Goal: Information Seeking & Learning: Learn about a topic

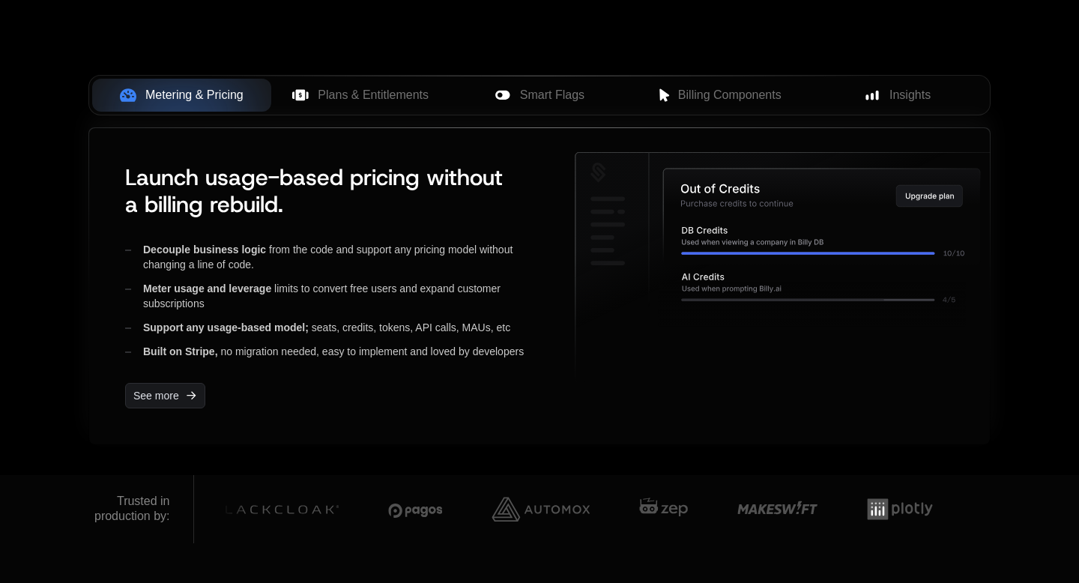
scroll to position [613, 0]
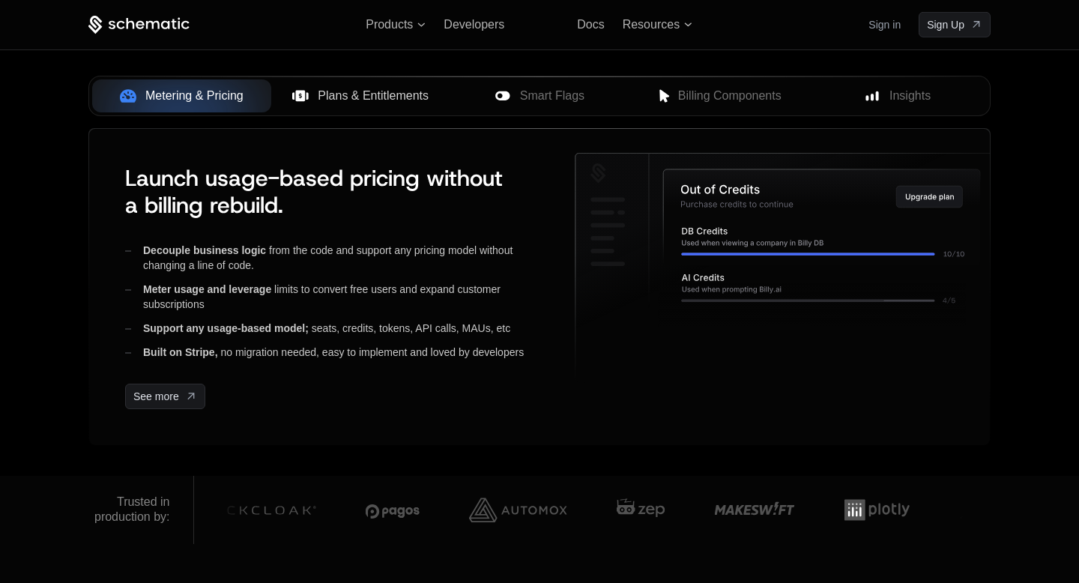
click at [377, 98] on span "Plans & Entitlements" at bounding box center [373, 96] width 111 height 18
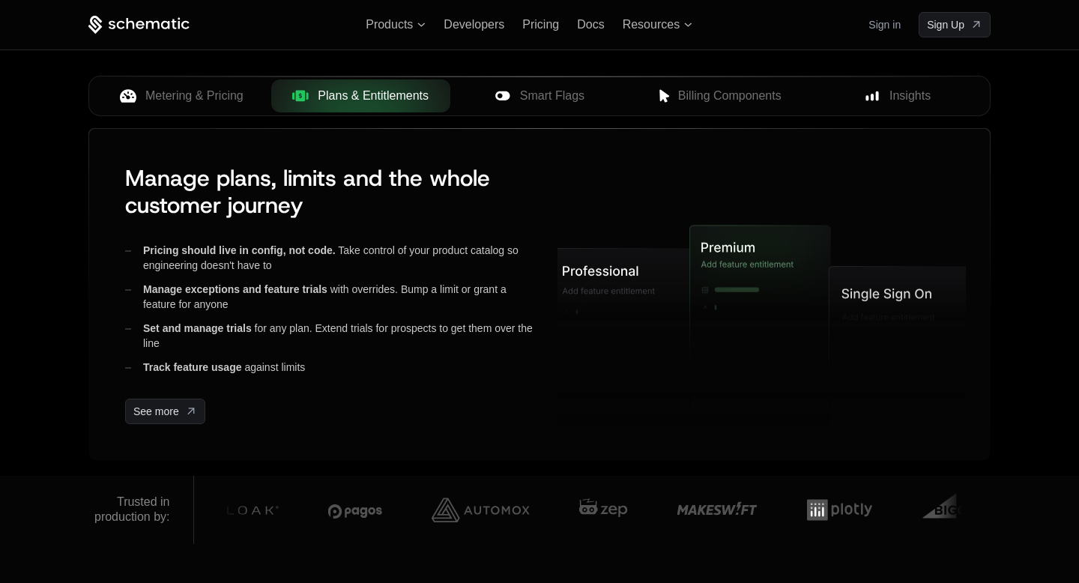
click at [525, 115] on div "Metering & Pricing Plans & Entitlements Smart Flags Billing Components Insights" at bounding box center [539, 96] width 902 height 40
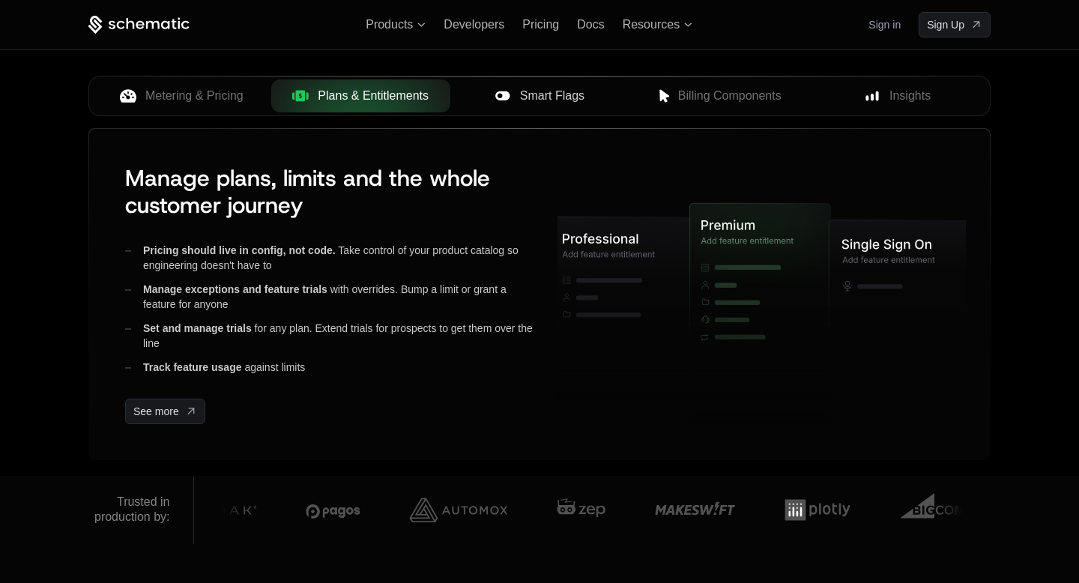
click at [545, 104] on button "Smart Flags" at bounding box center [539, 95] width 179 height 33
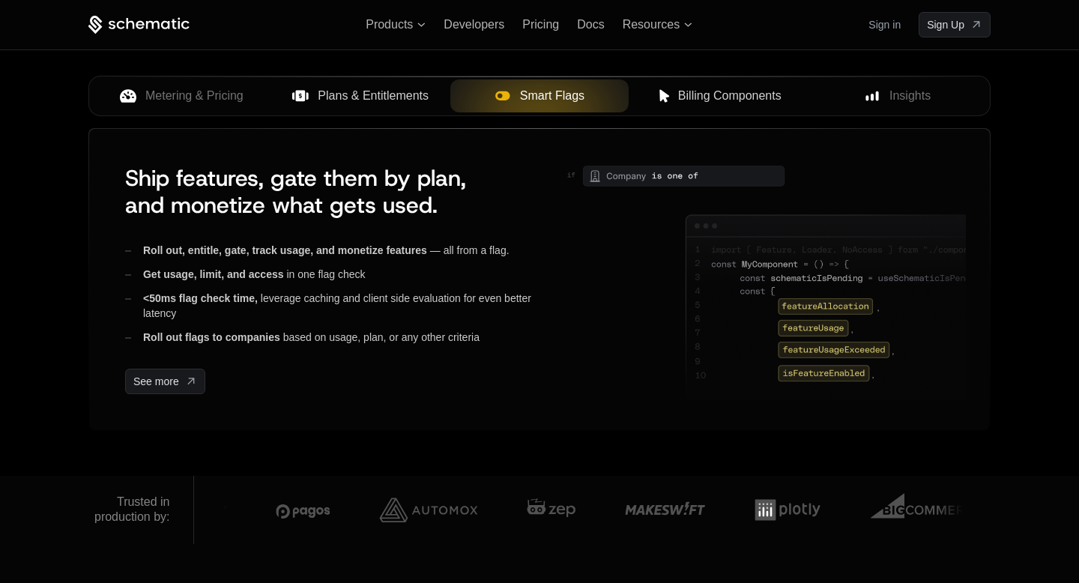
click at [683, 105] on button "Billing Components" at bounding box center [718, 95] width 179 height 33
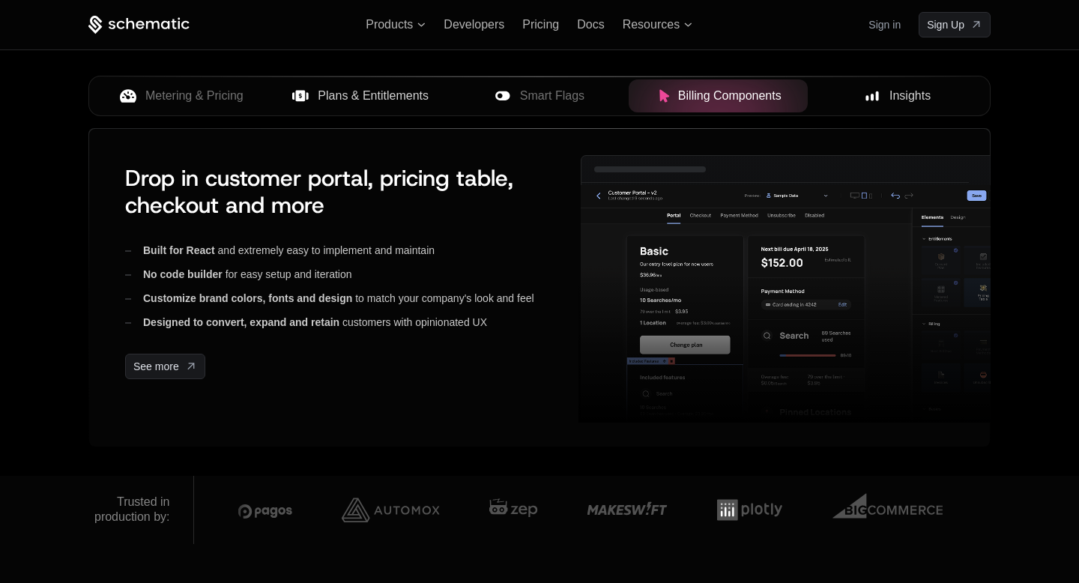
click at [872, 103] on div "Insights" at bounding box center [897, 96] width 155 height 18
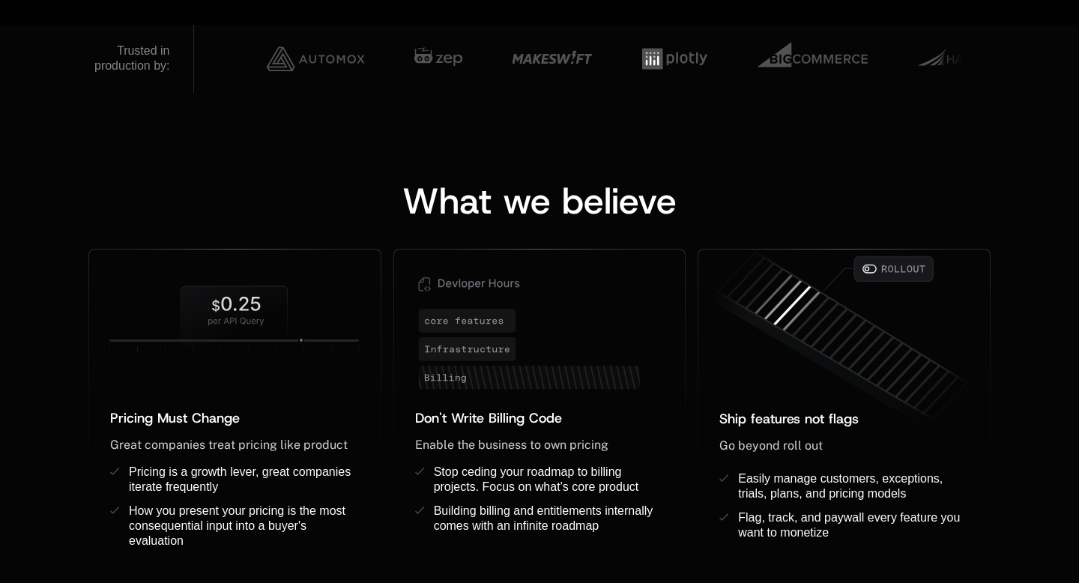
scroll to position [1065, 0]
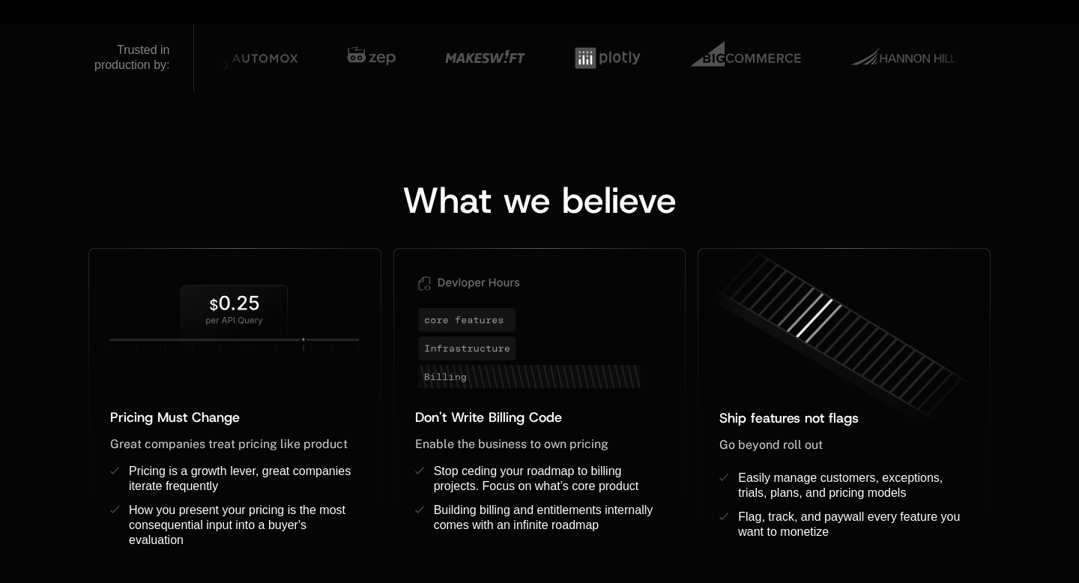
click at [460, 201] on span "What we believe" at bounding box center [539, 200] width 274 height 48
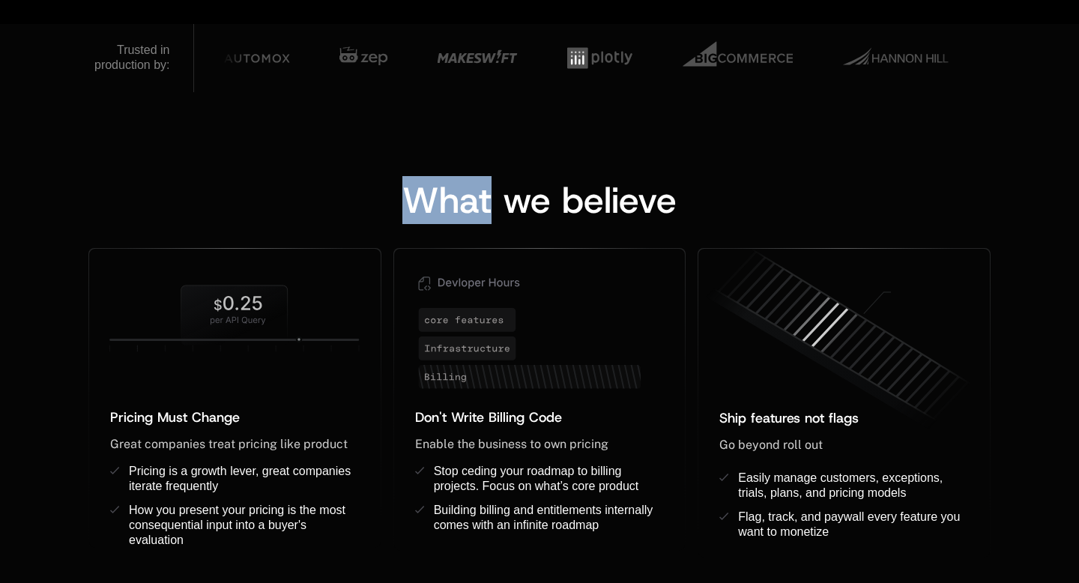
click at [460, 201] on span "What we believe" at bounding box center [539, 200] width 274 height 48
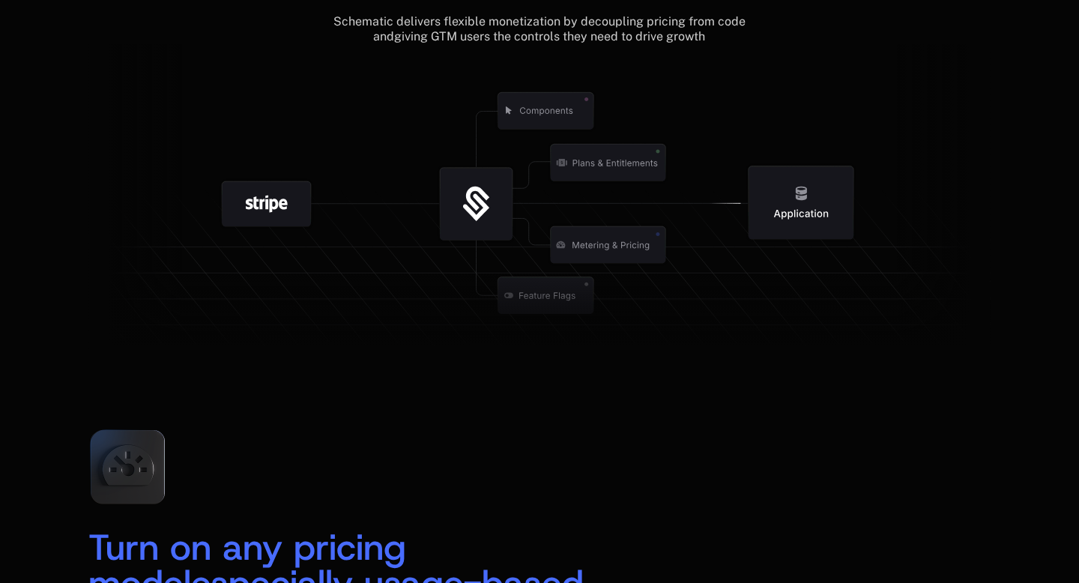
scroll to position [1793, 0]
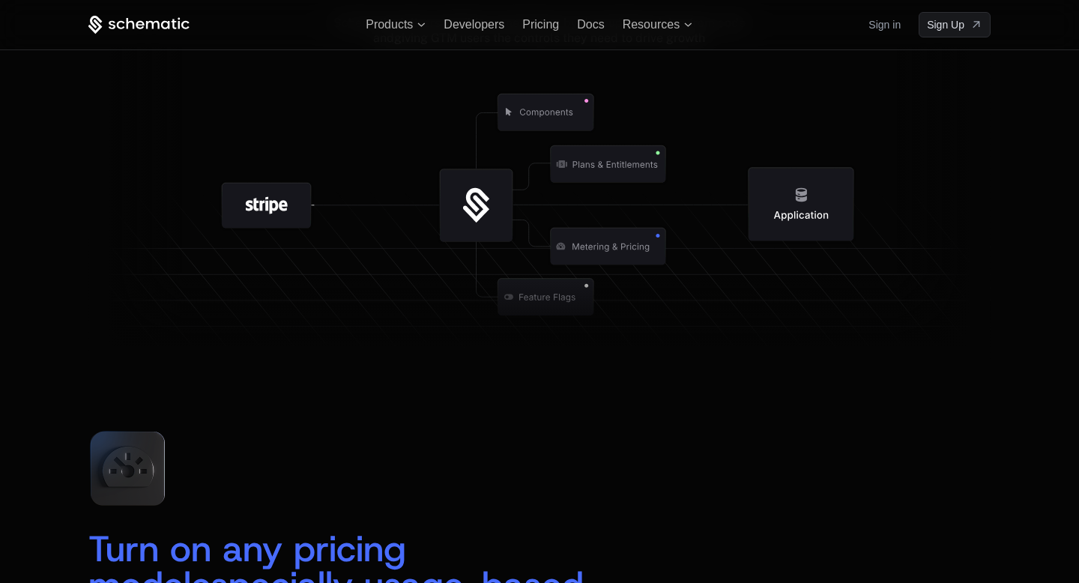
click at [498, 196] on icon at bounding box center [476, 205] width 73 height 73
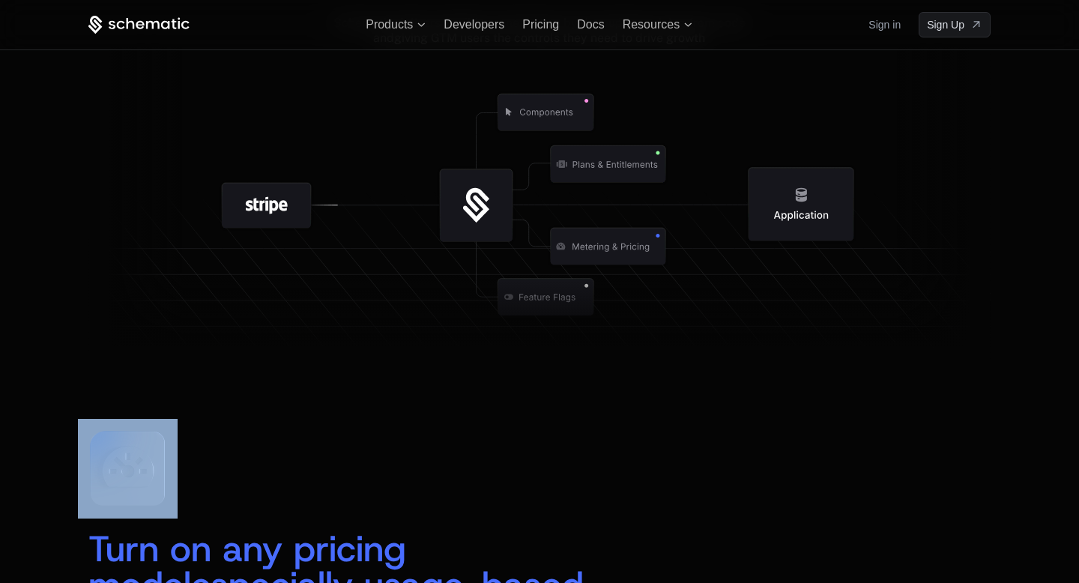
click at [498, 196] on icon at bounding box center [476, 205] width 73 height 73
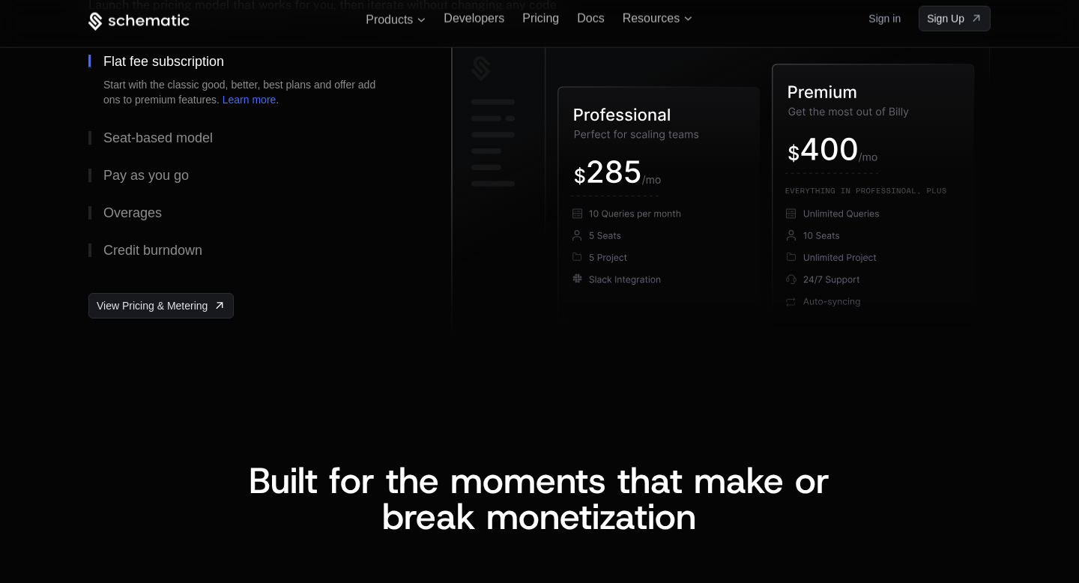
scroll to position [2392, 0]
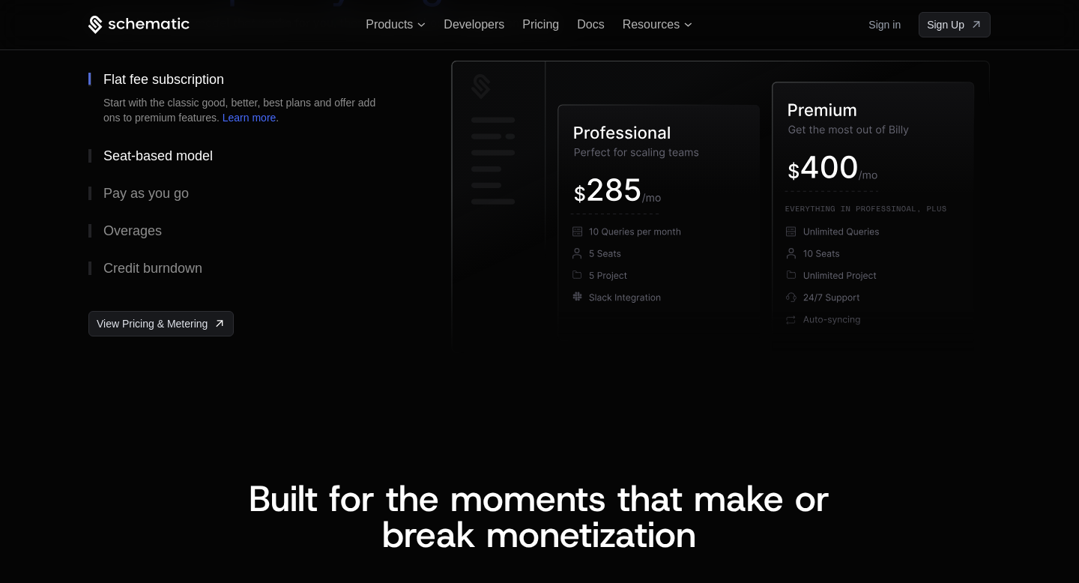
click at [177, 160] on div "Seat-based model" at bounding box center [157, 155] width 109 height 13
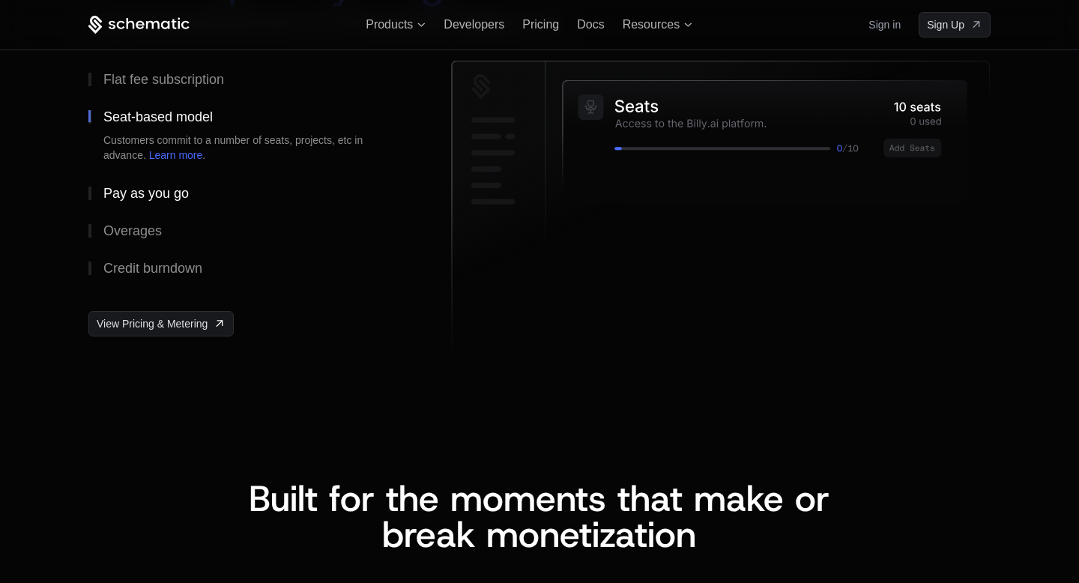
click at [186, 190] on div "Pay as you go" at bounding box center [145, 193] width 85 height 13
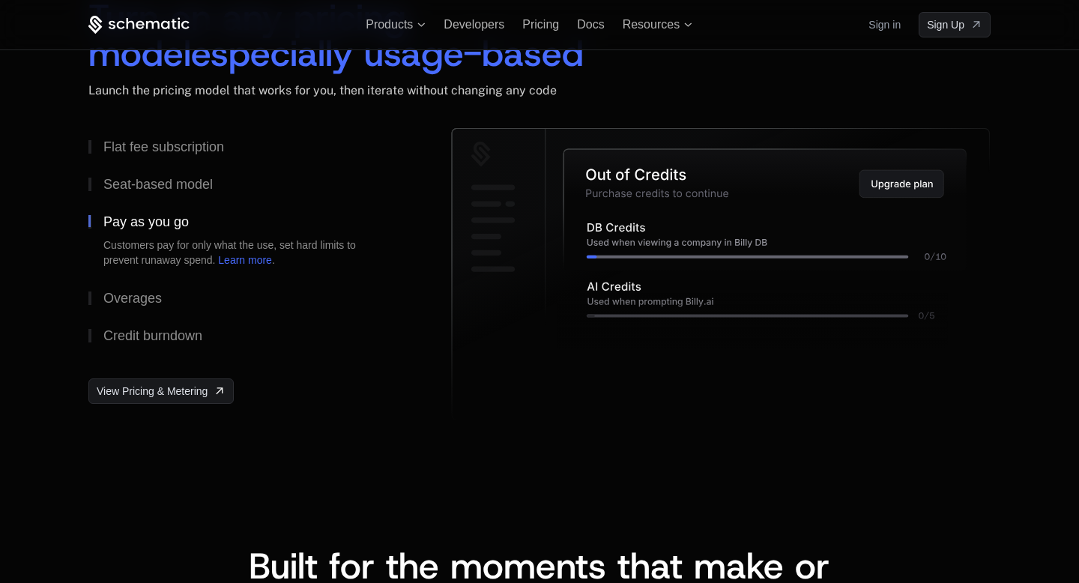
scroll to position [2320, 0]
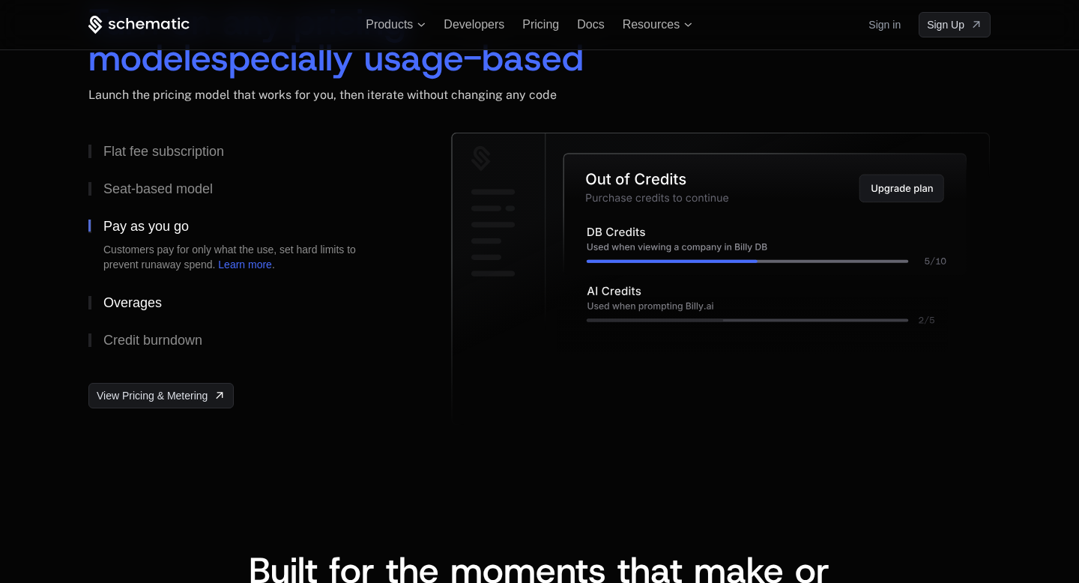
click at [172, 298] on button "Overages" at bounding box center [245, 302] width 315 height 37
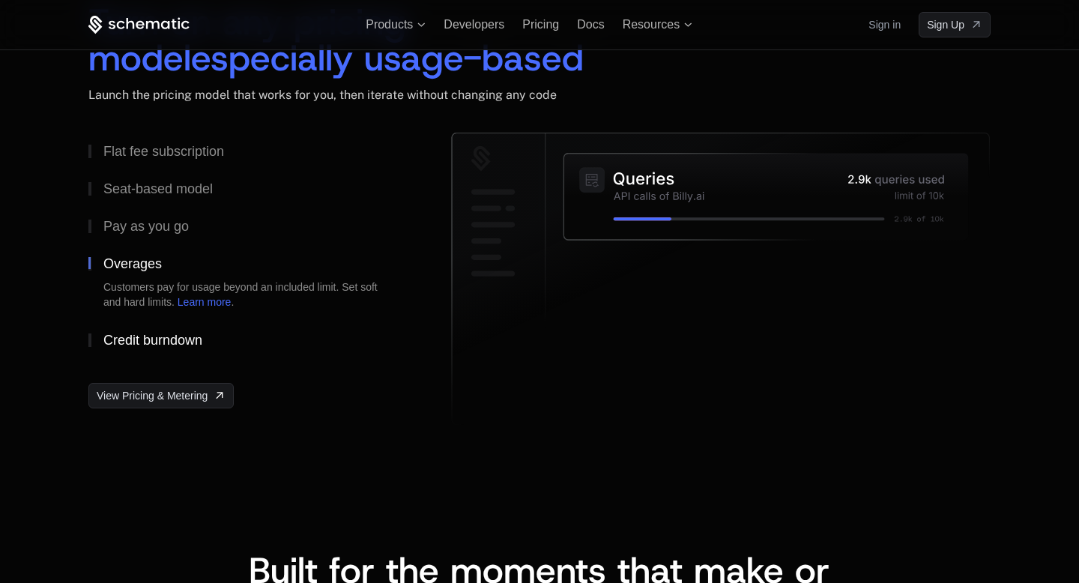
click at [182, 340] on div "Credit burndown" at bounding box center [152, 339] width 99 height 13
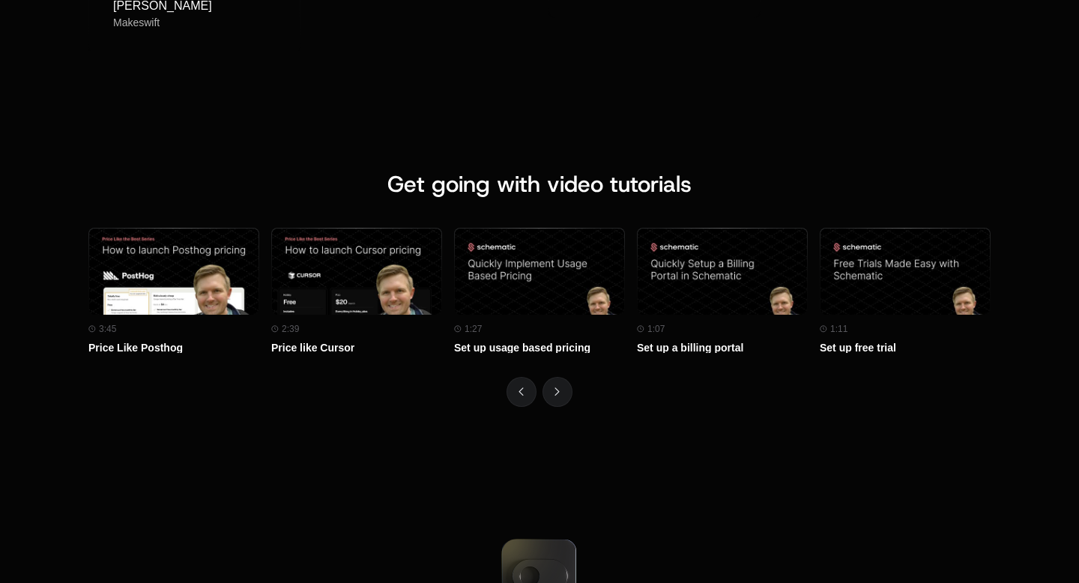
scroll to position [6559, 0]
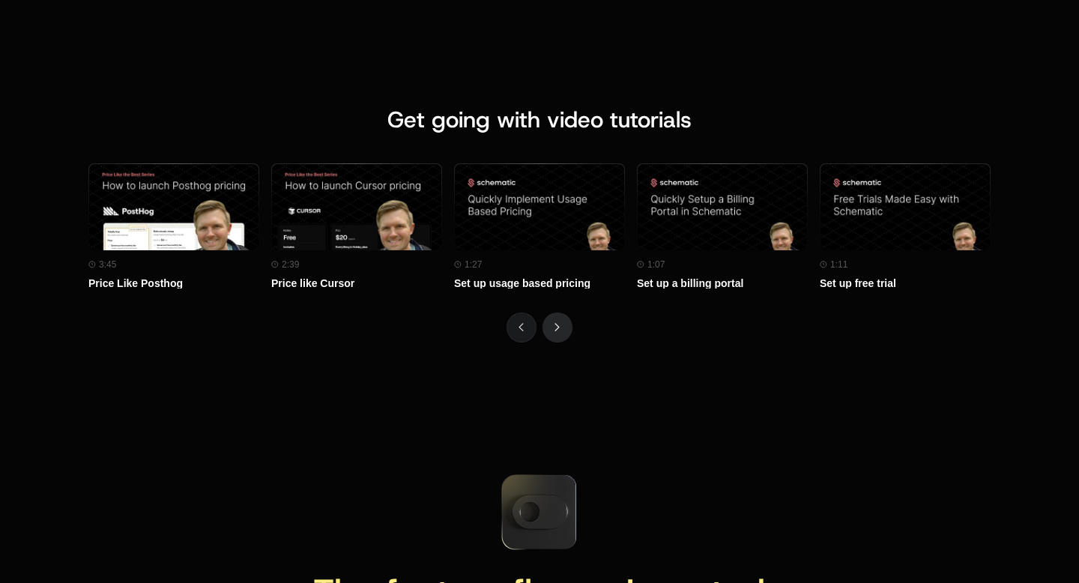
click at [559, 323] on icon "Next" at bounding box center [557, 327] width 5 height 8
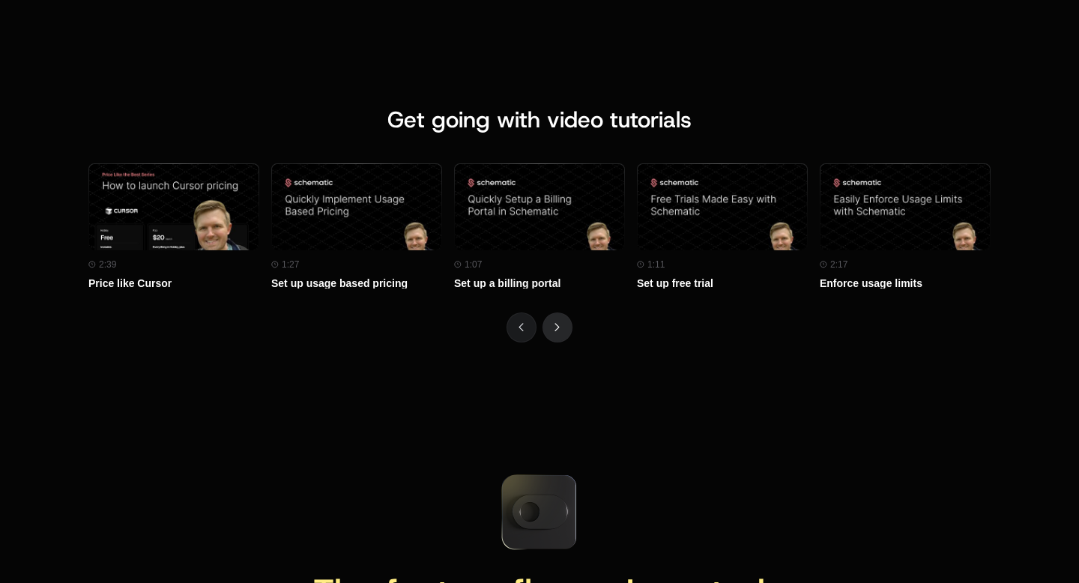
click at [559, 323] on icon "Next" at bounding box center [557, 327] width 5 height 8
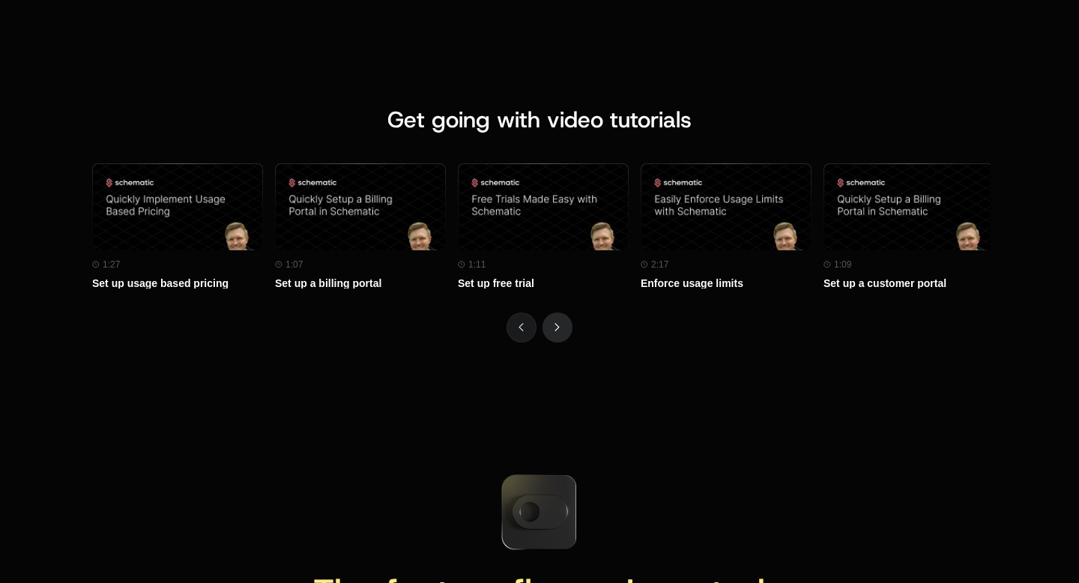
scroll to position [0, 366]
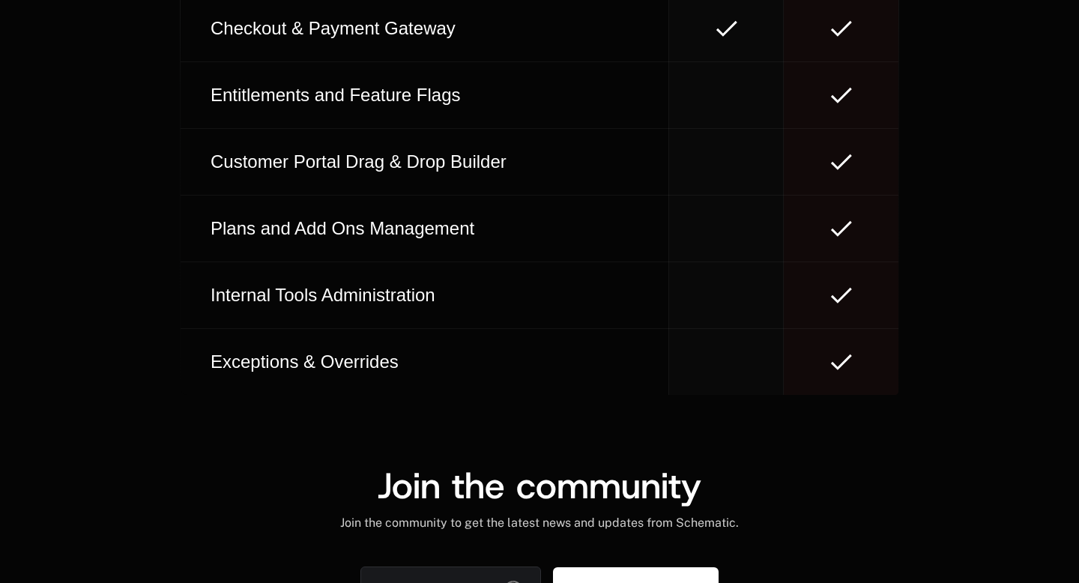
click at [559, 322] on td "Internal Tools Administration" at bounding box center [425, 295] width 488 height 67
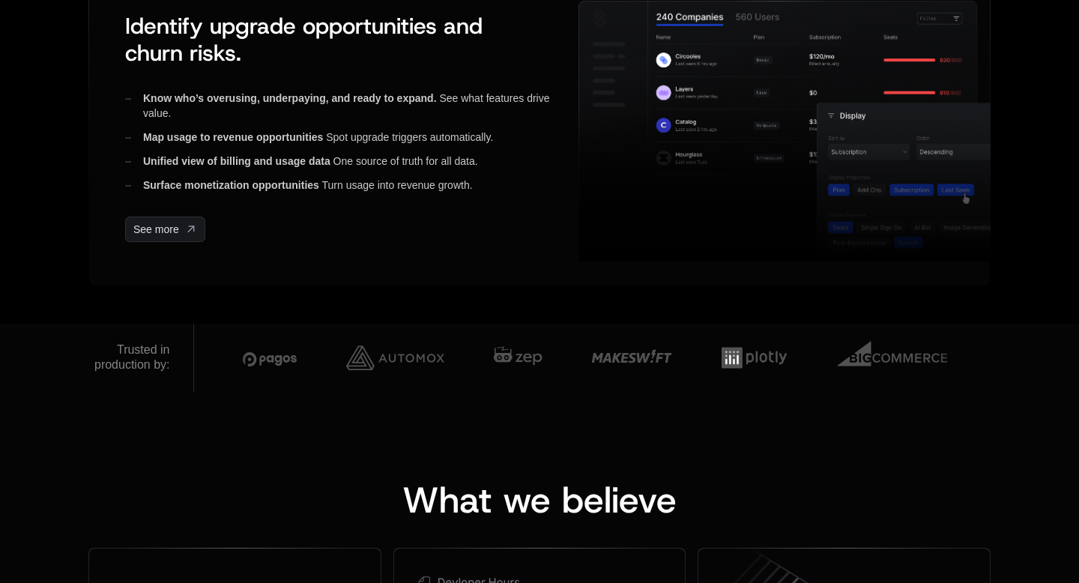
scroll to position [0, 0]
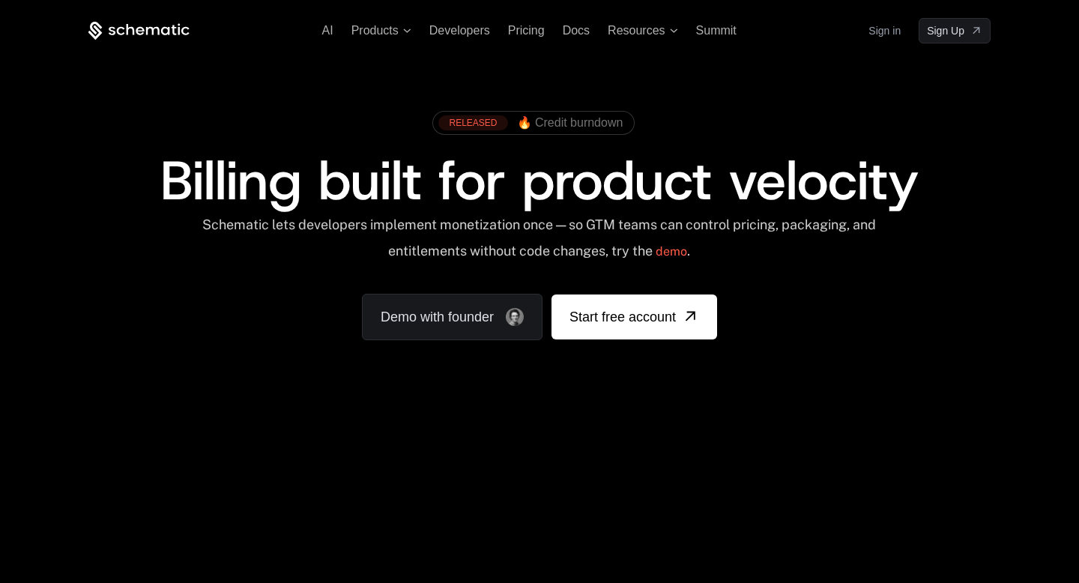
click at [636, 184] on span "Billing built for product velocity" at bounding box center [539, 181] width 758 height 72
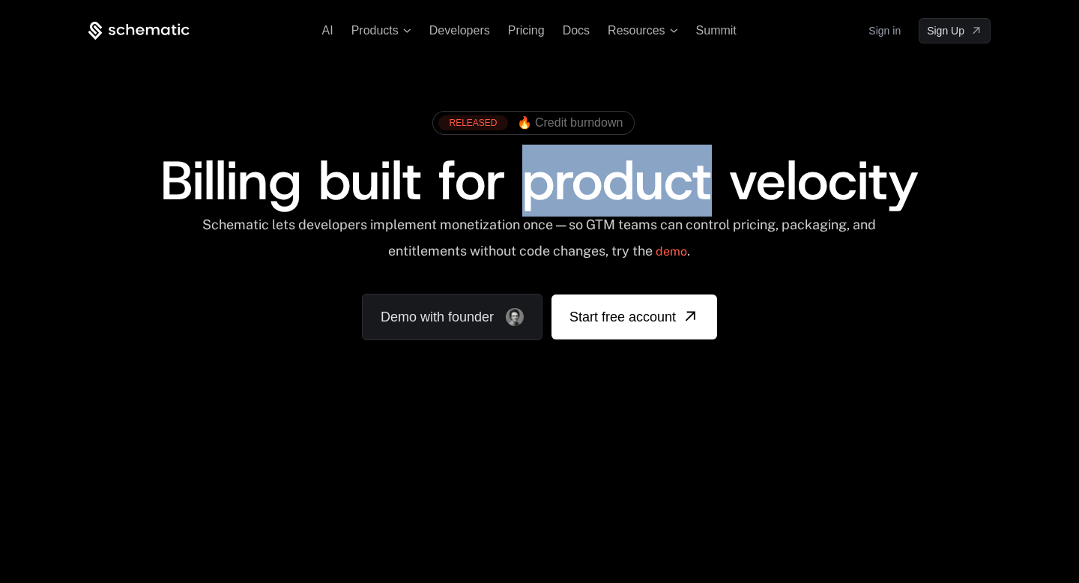
click at [636, 184] on span "Billing built for product velocity" at bounding box center [539, 181] width 758 height 72
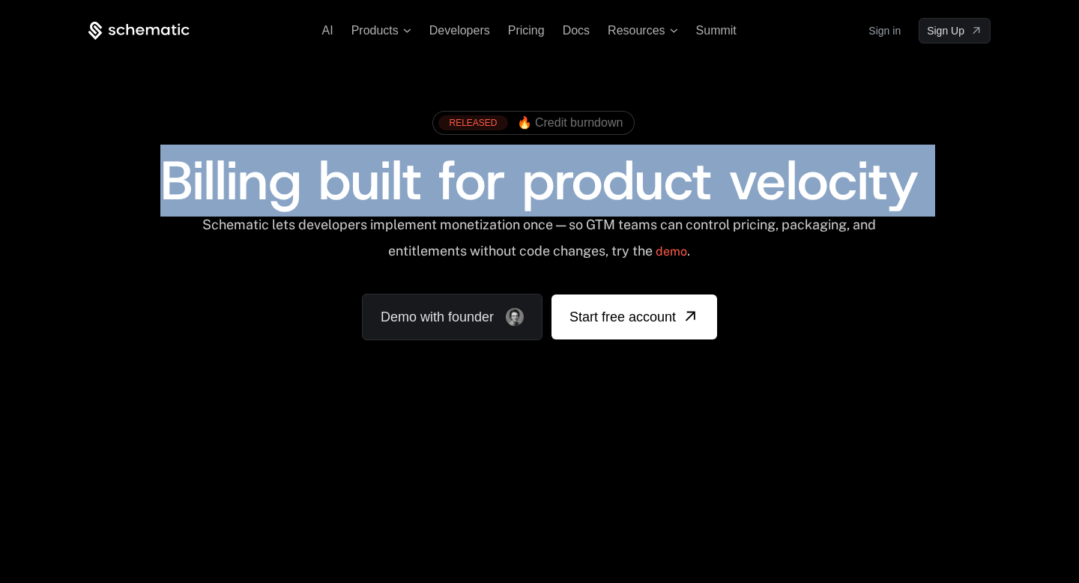
click at [636, 184] on span "Billing built for product velocity" at bounding box center [539, 181] width 758 height 72
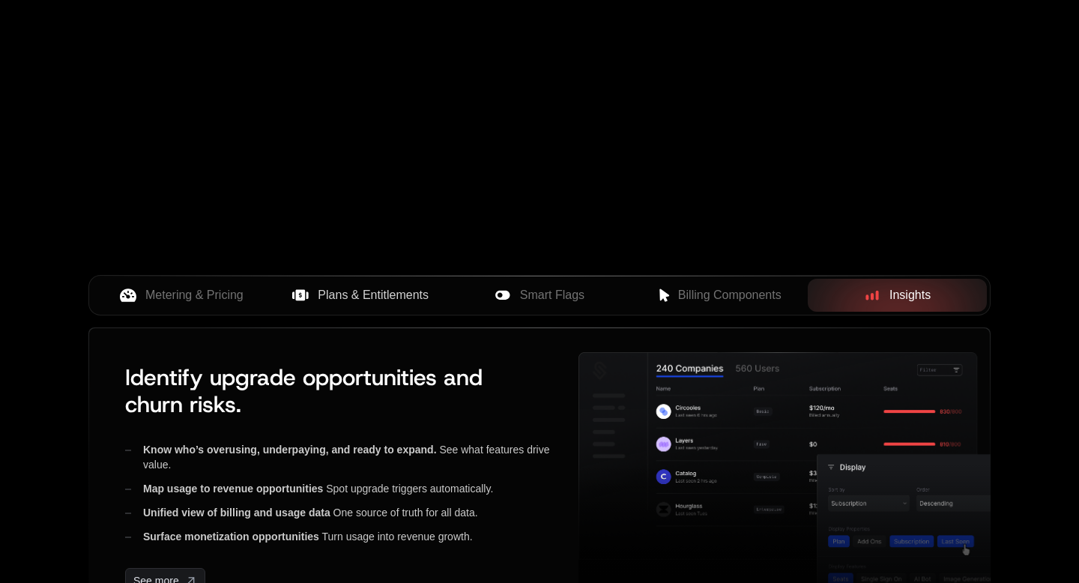
scroll to position [421, 0]
